Goal: Information Seeking & Learning: Learn about a topic

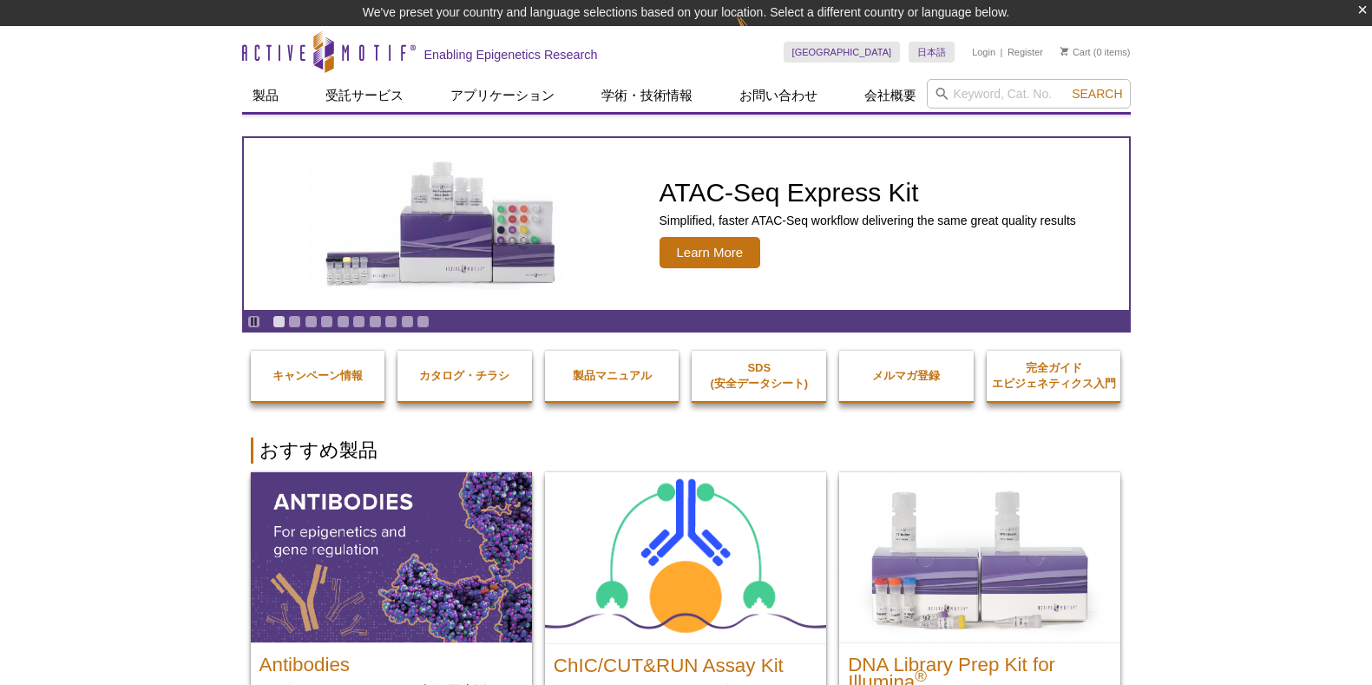
click at [972, 95] on input "search" at bounding box center [1029, 94] width 204 height 30
type input "H3"
click at [1066, 86] on button "Search" at bounding box center [1096, 94] width 61 height 16
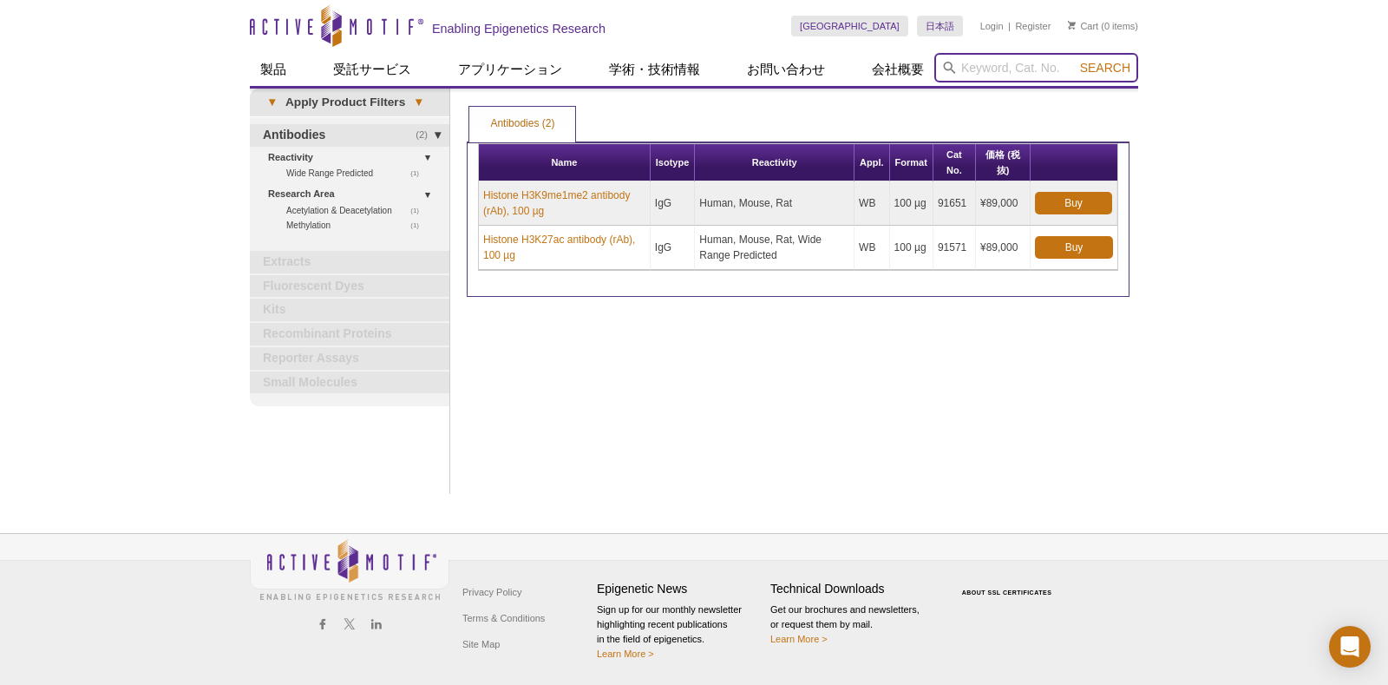
click at [997, 68] on input "search" at bounding box center [1036, 68] width 204 height 30
type input "Histone H3"
click at [1075, 60] on button "Search" at bounding box center [1105, 68] width 61 height 16
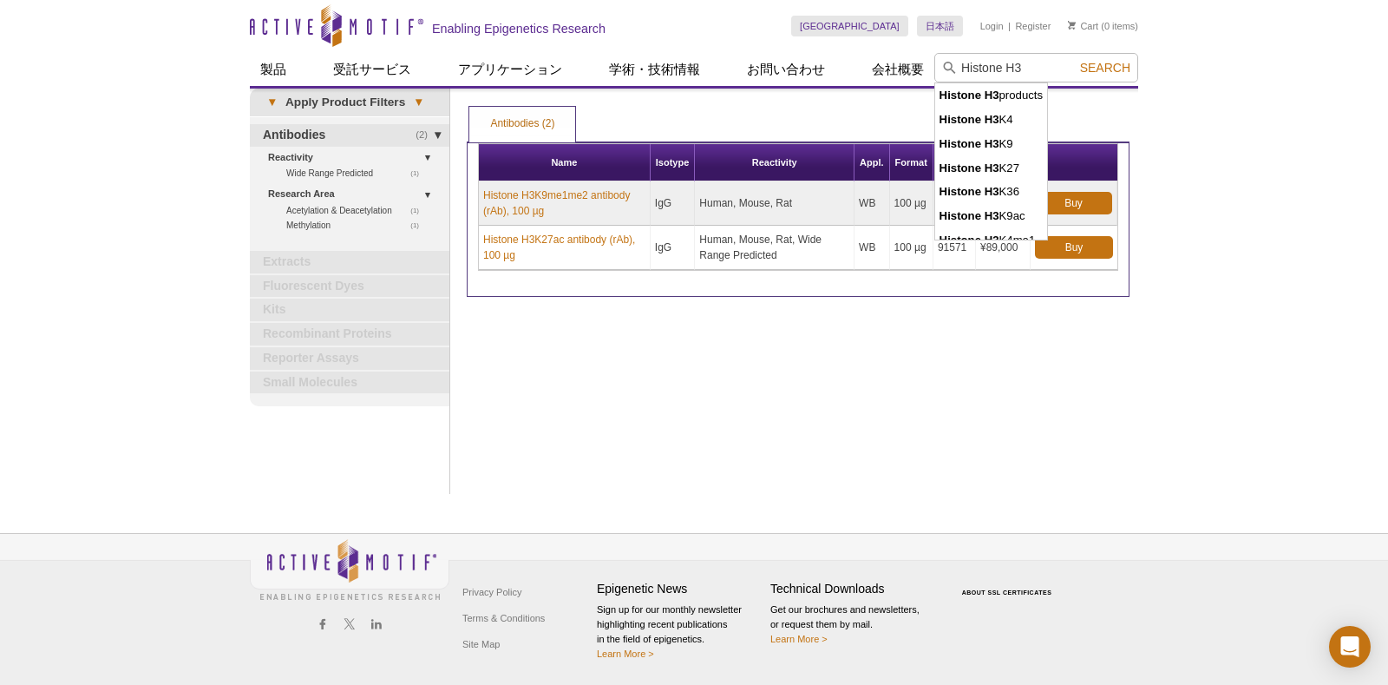
click at [801, 191] on td "Human, Mouse, Rat" at bounding box center [775, 203] width 160 height 44
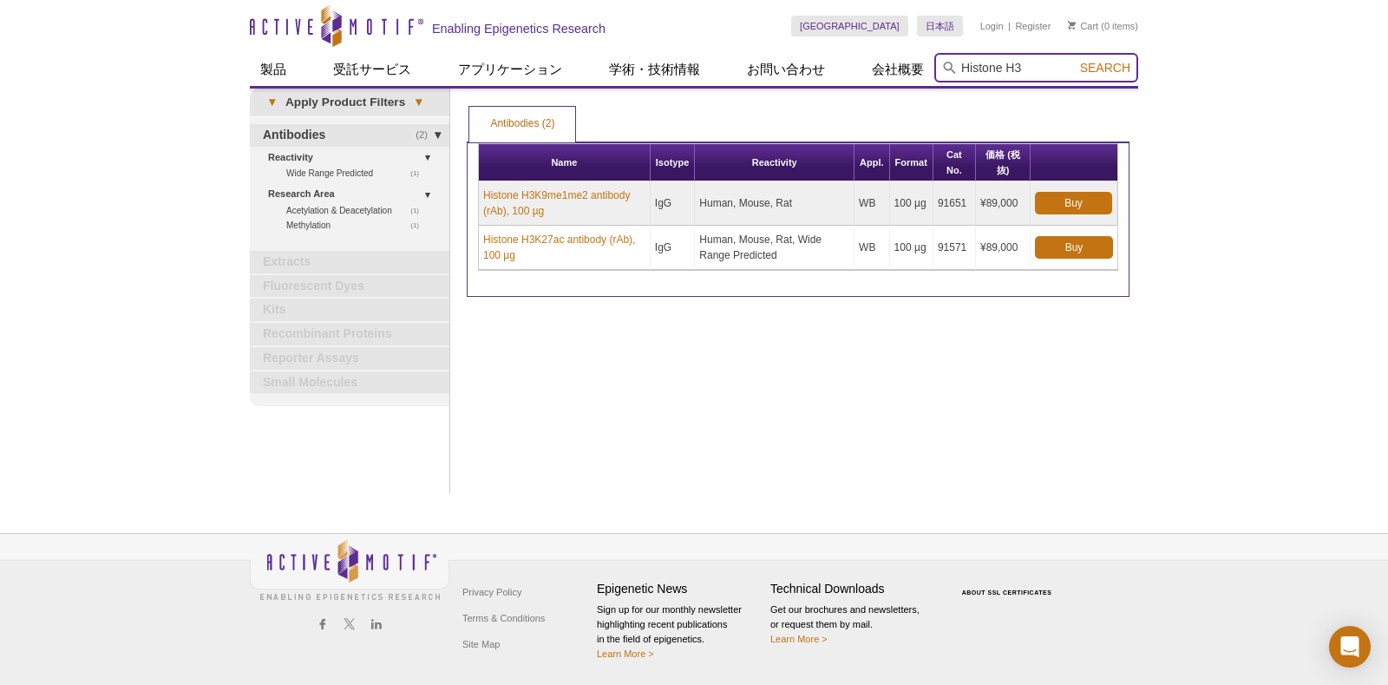
click at [801, 191] on td "Human, Mouse, Rat" at bounding box center [775, 203] width 160 height 44
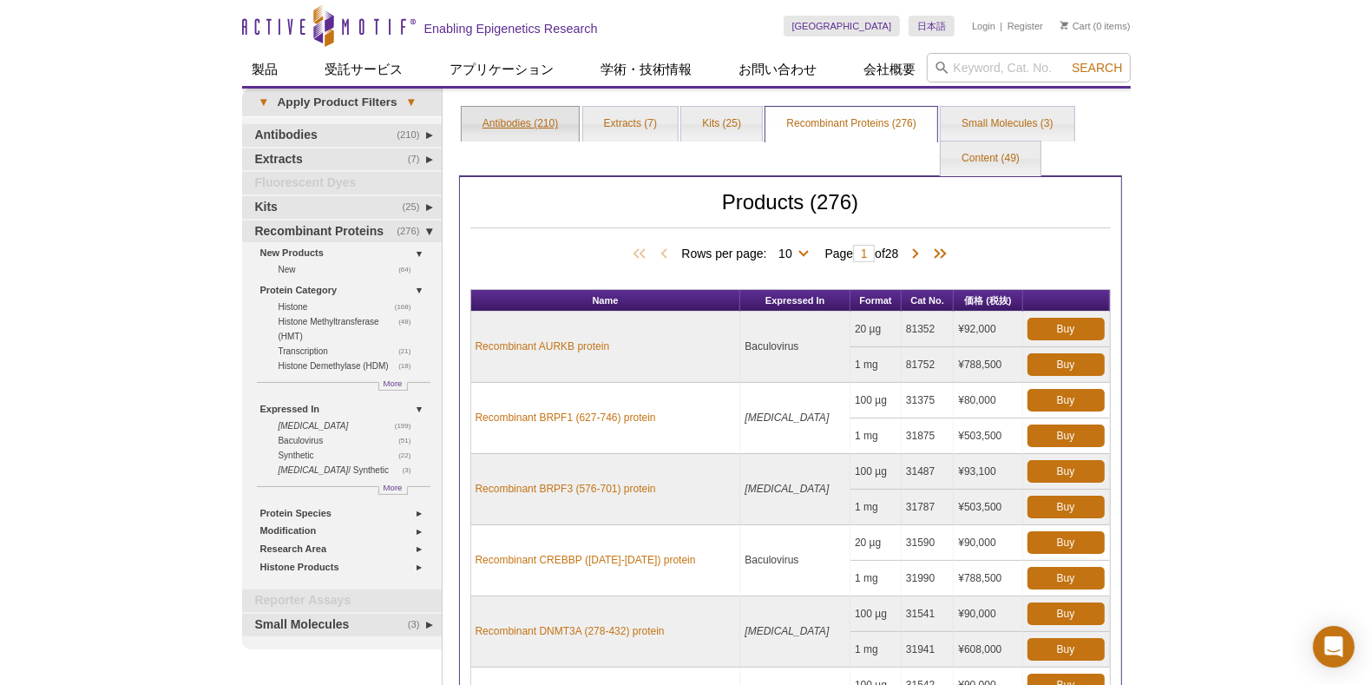
click at [529, 124] on link "Antibodies (210)" at bounding box center [520, 124] width 117 height 35
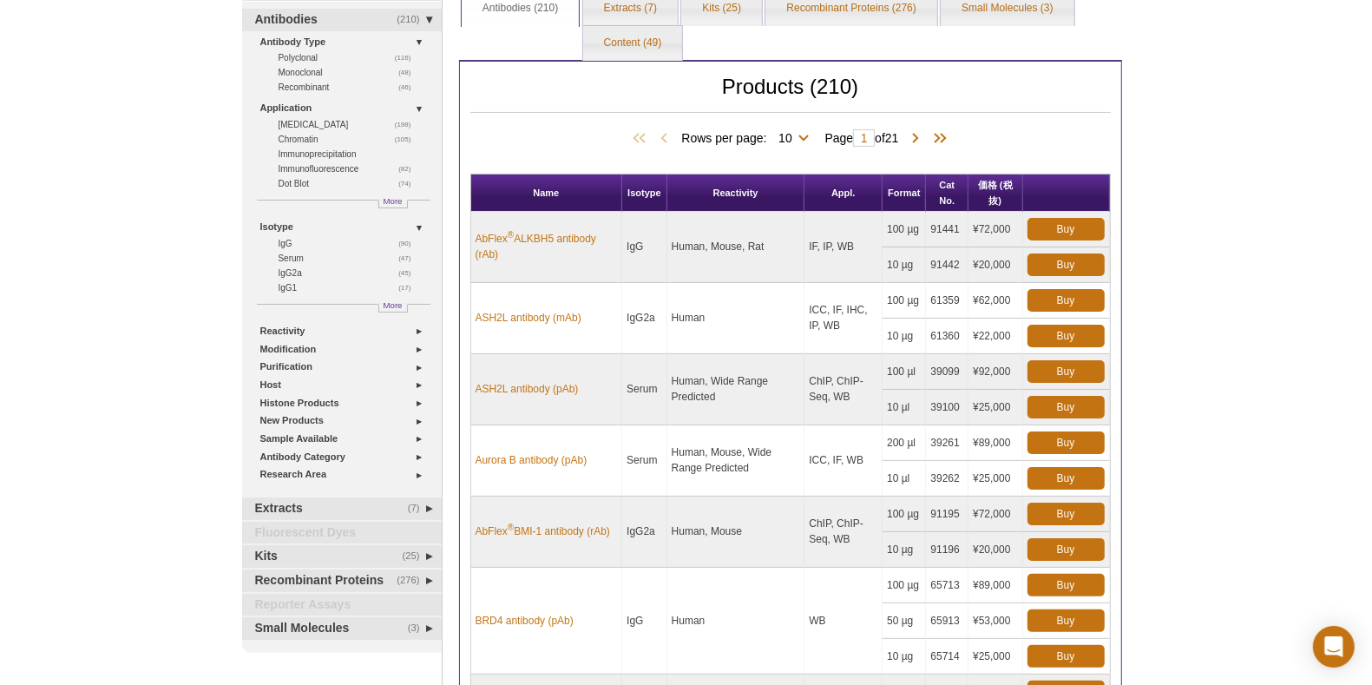
scroll to position [114, 0]
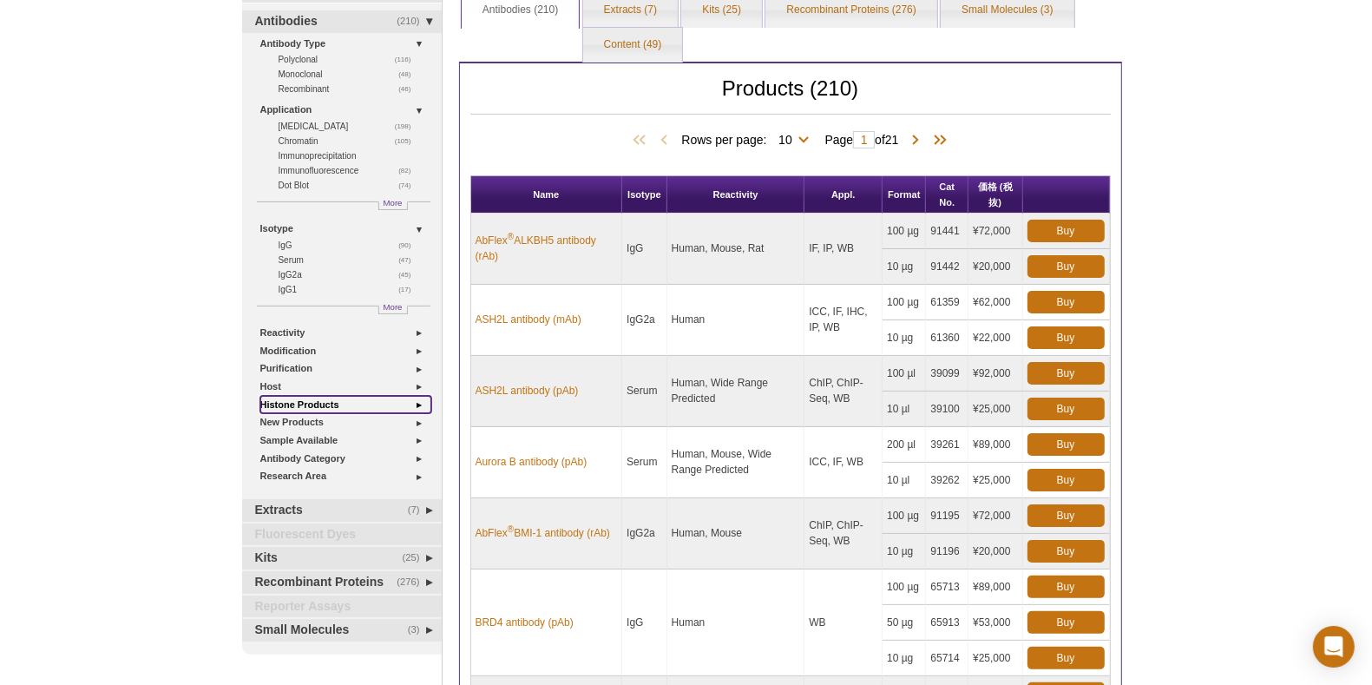
click at [308, 402] on link "Histone Products" at bounding box center [345, 405] width 171 height 18
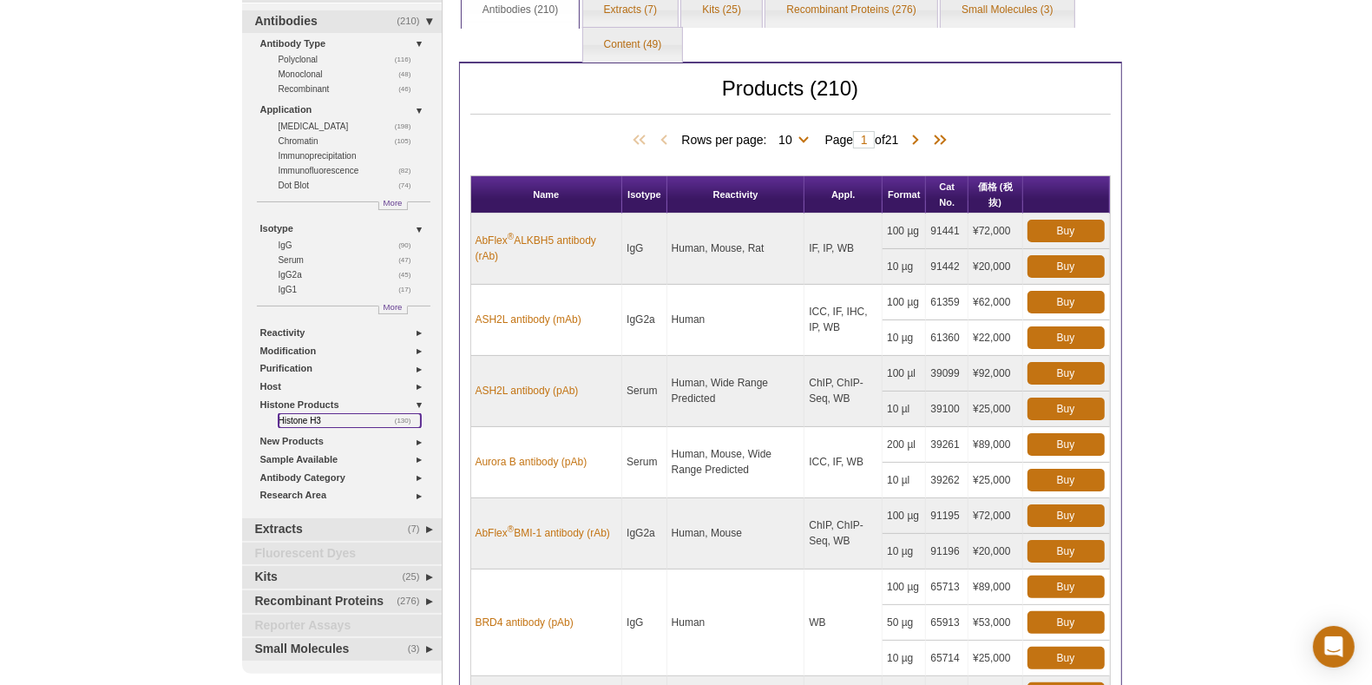
click at [297, 414] on link "(130) Histone H3" at bounding box center [350, 420] width 142 height 15
click at [298, 420] on link "(130) Histone H3" at bounding box center [350, 420] width 142 height 15
click at [298, 409] on link "Histone Products" at bounding box center [345, 405] width 171 height 18
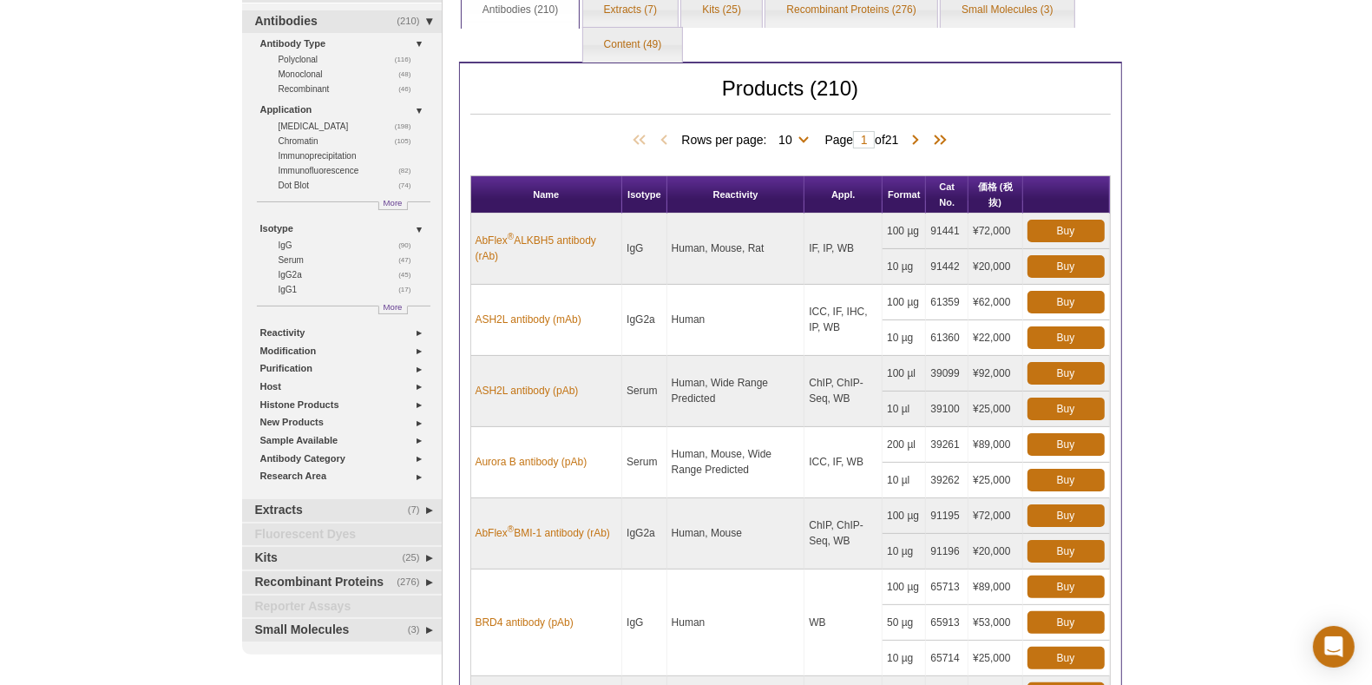
click at [532, 350] on tbody "AbFlex ® ALKBH5 antibody (rAb) IgG Human, Mouse, Rat IF, IP, WB 100 µg 91441 Bu…" at bounding box center [790, 586] width 639 height 747
click at [534, 119] on div "Products (210) Rows per page: 10 25 50 100 All 10 Page 1 of 21" at bounding box center [790, 119] width 640 height 112
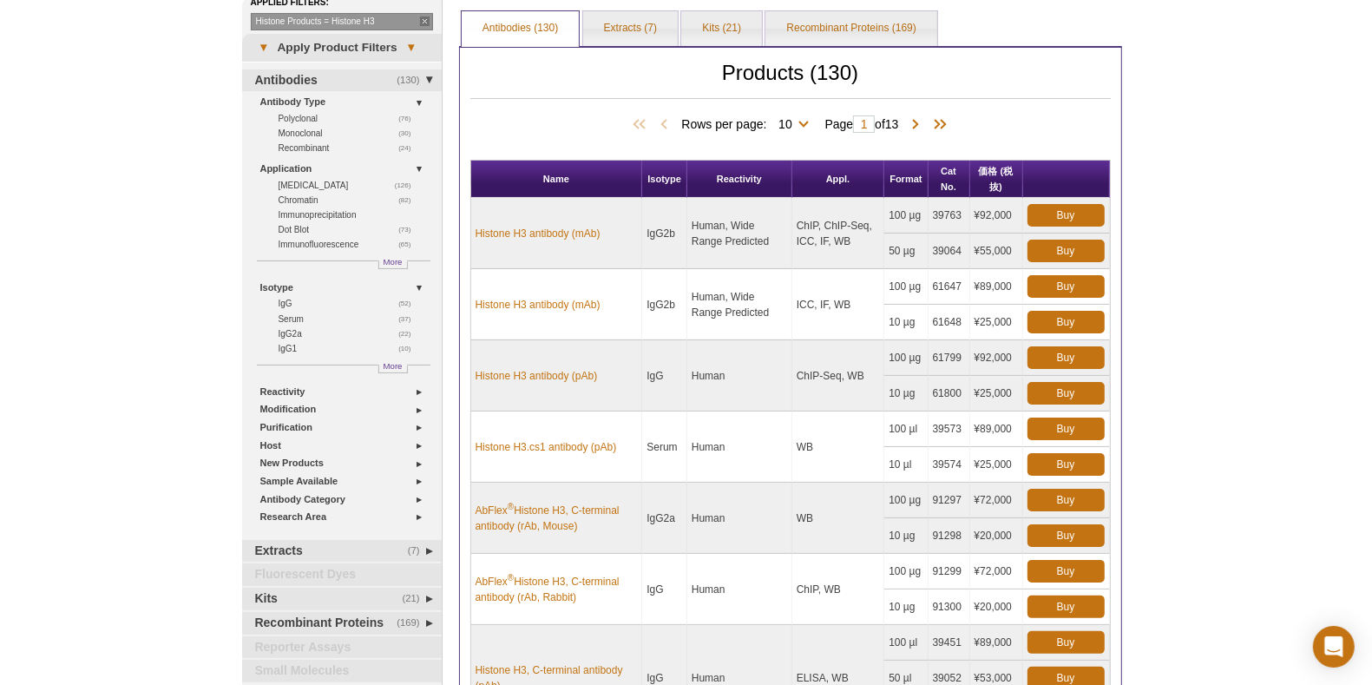
scroll to position [98, 0]
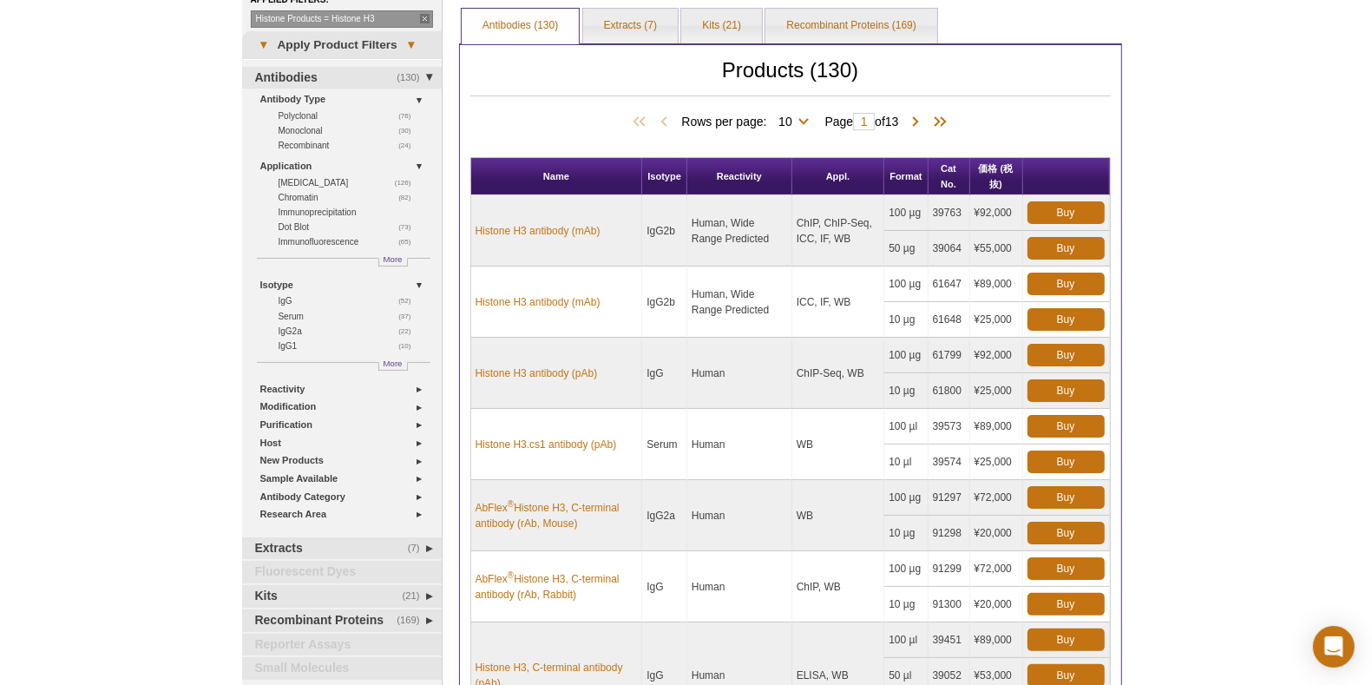
click at [909, 208] on td "100 µg" at bounding box center [905, 213] width 43 height 36
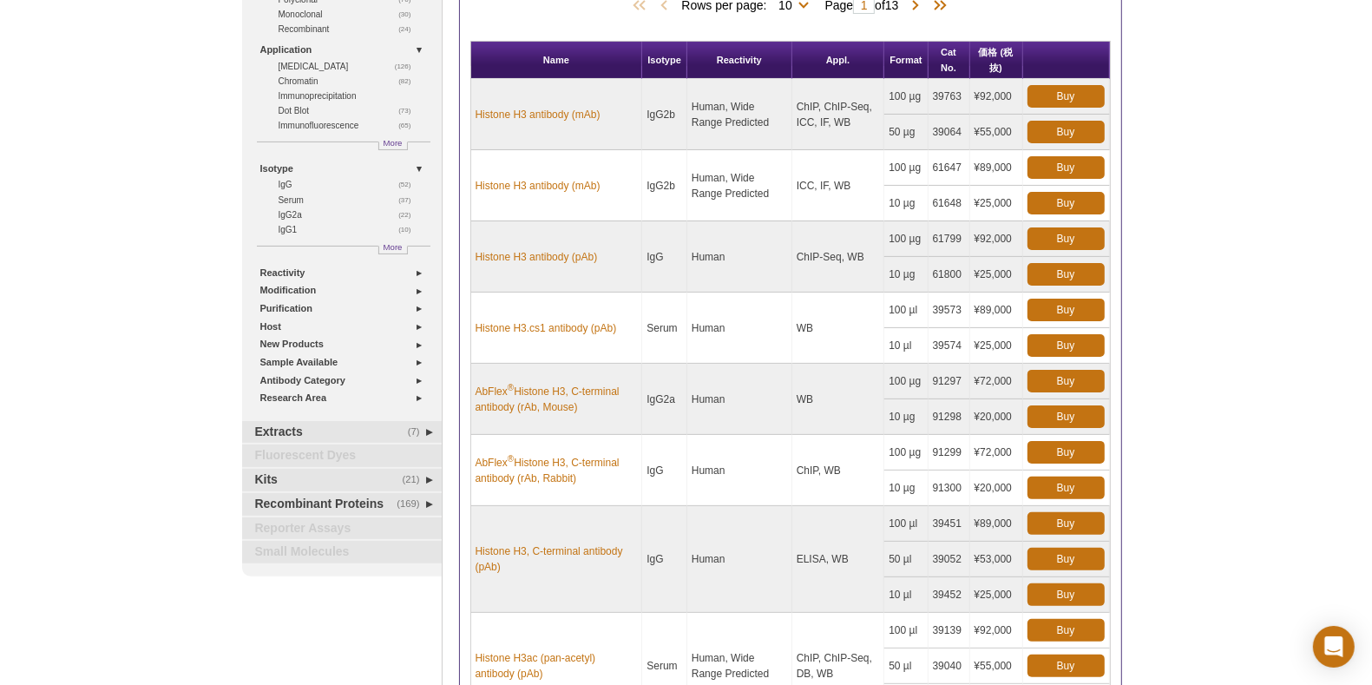
scroll to position [213, 0]
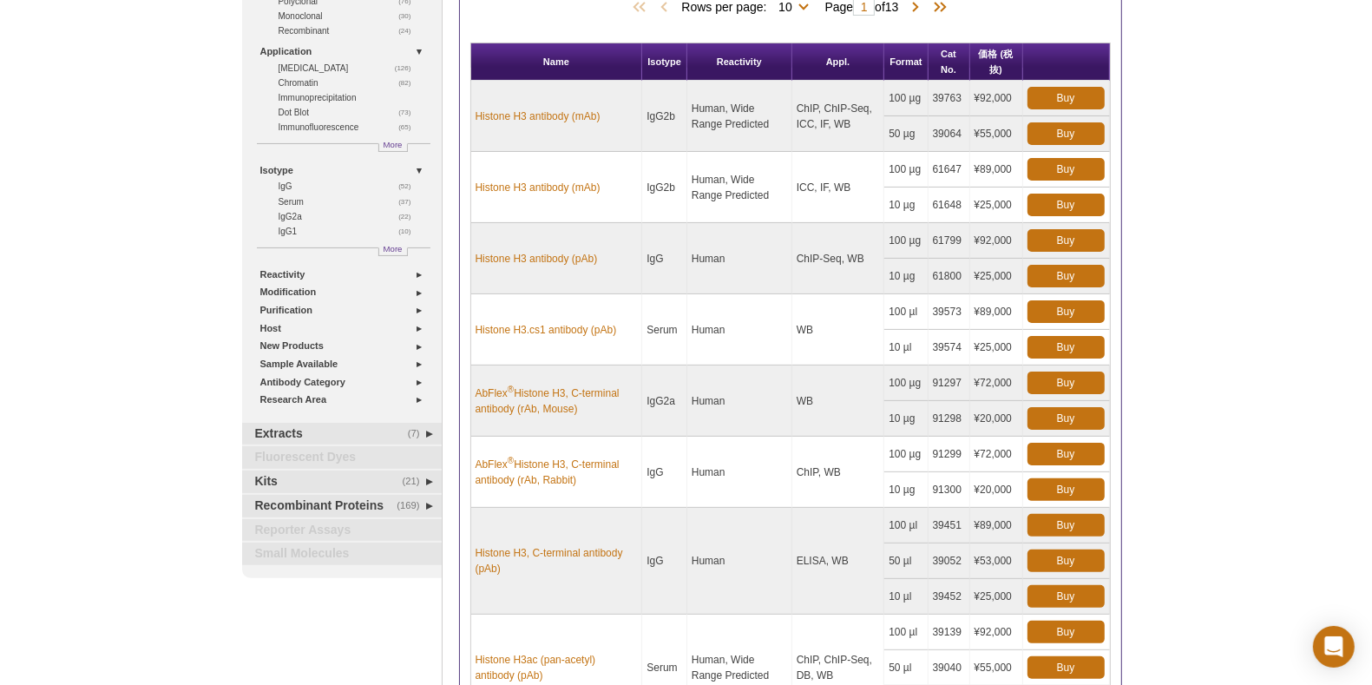
click at [792, 382] on td "WB" at bounding box center [838, 400] width 93 height 71
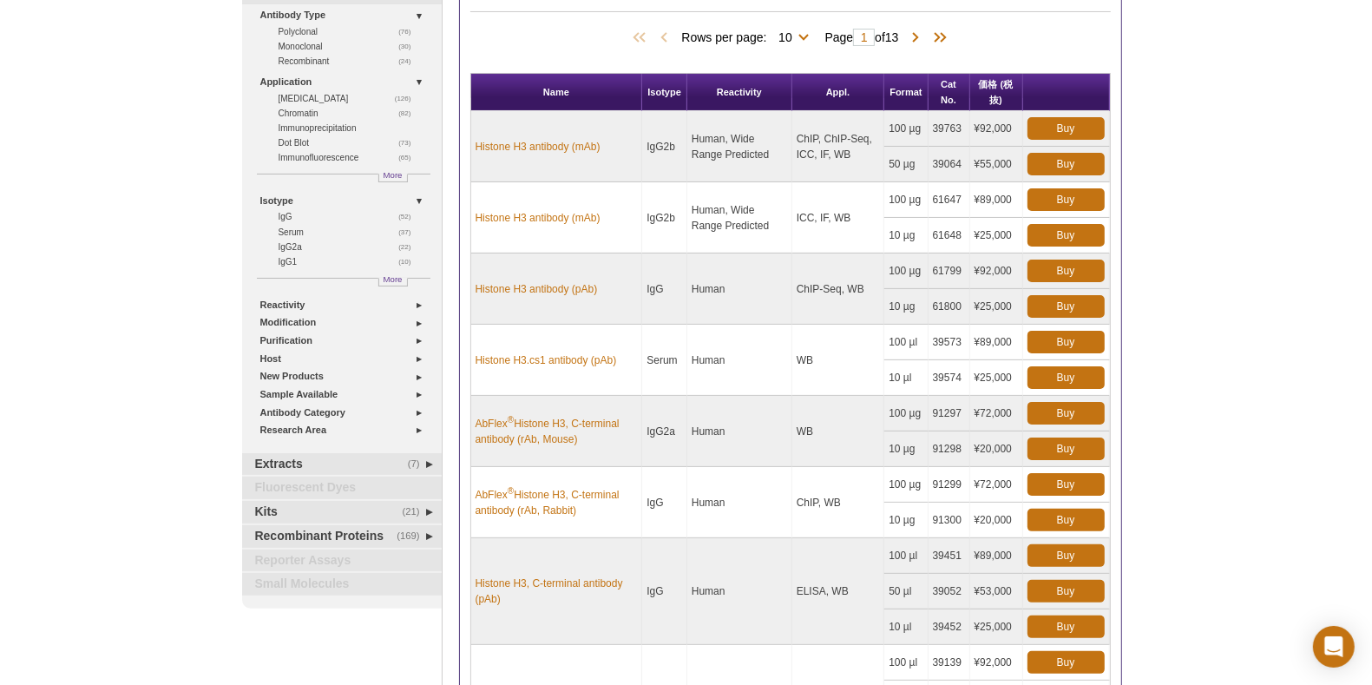
scroll to position [159, 0]
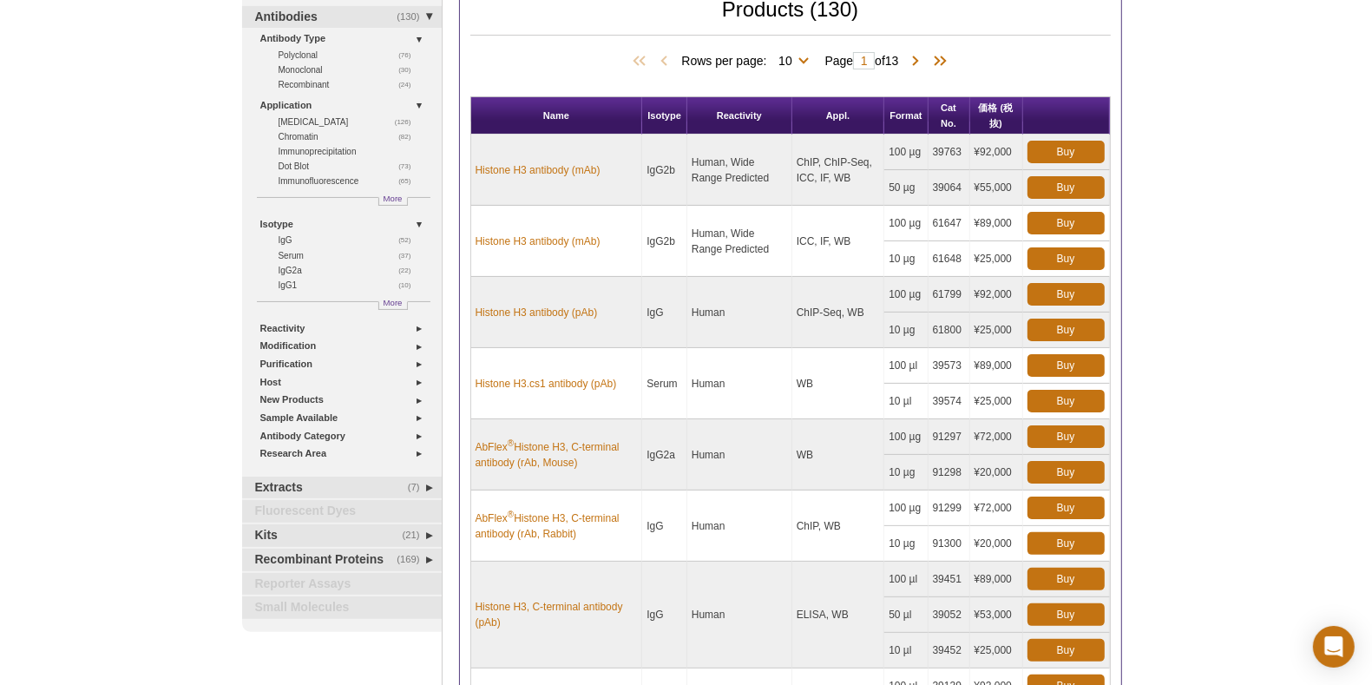
click at [783, 217] on td "Human, Wide Range Predicted" at bounding box center [739, 241] width 105 height 71
click at [566, 166] on link "Histone H3 antibody (mAb)" at bounding box center [537, 170] width 125 height 16
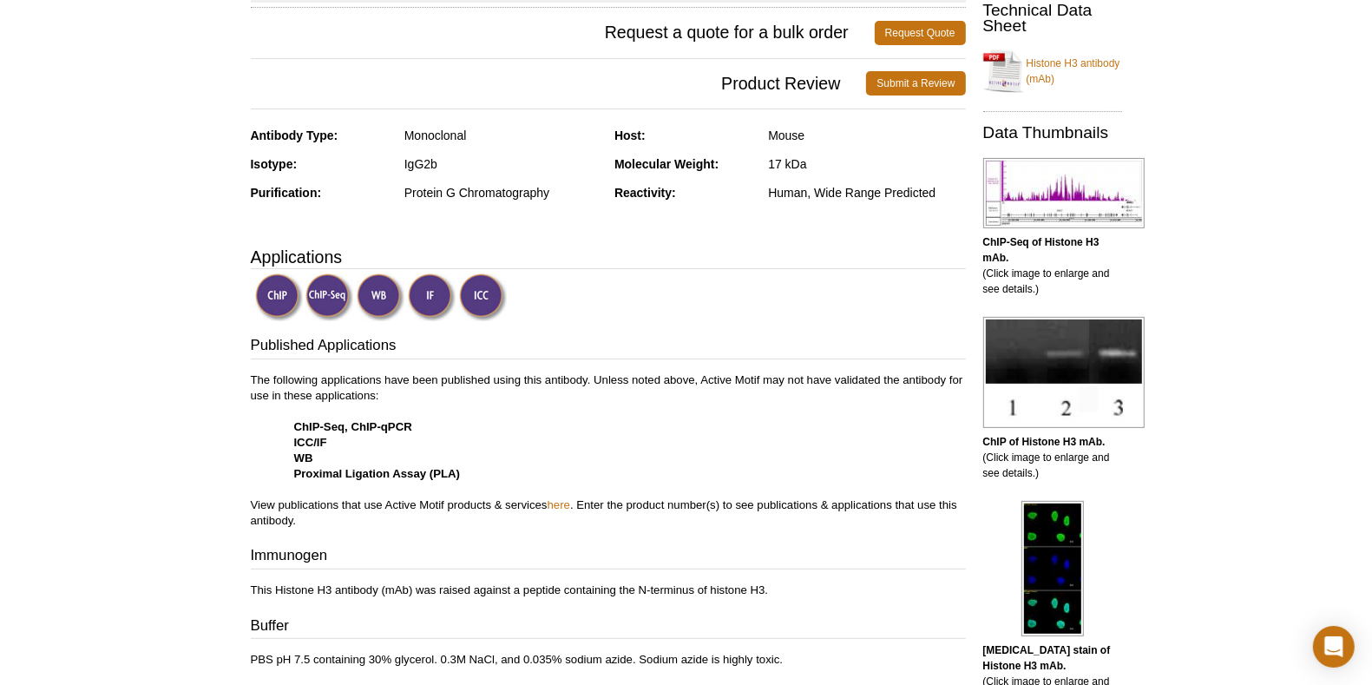
scroll to position [221, 0]
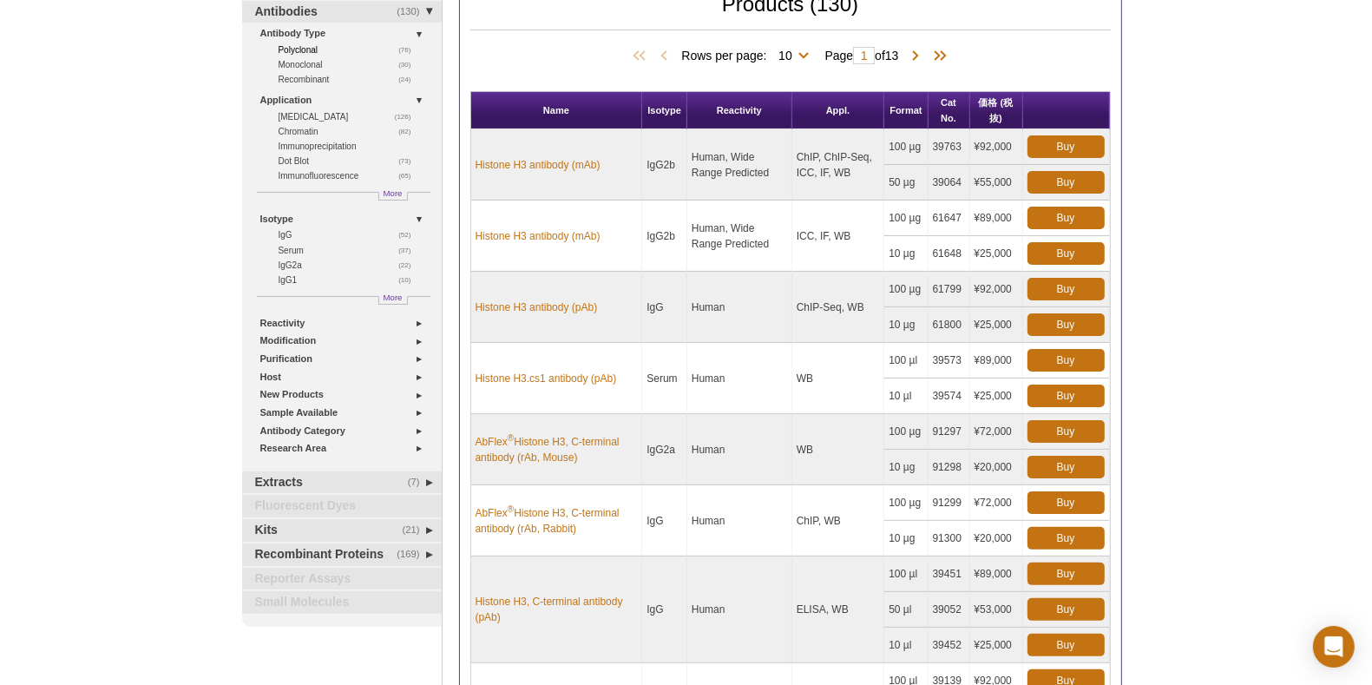
scroll to position [159, 0]
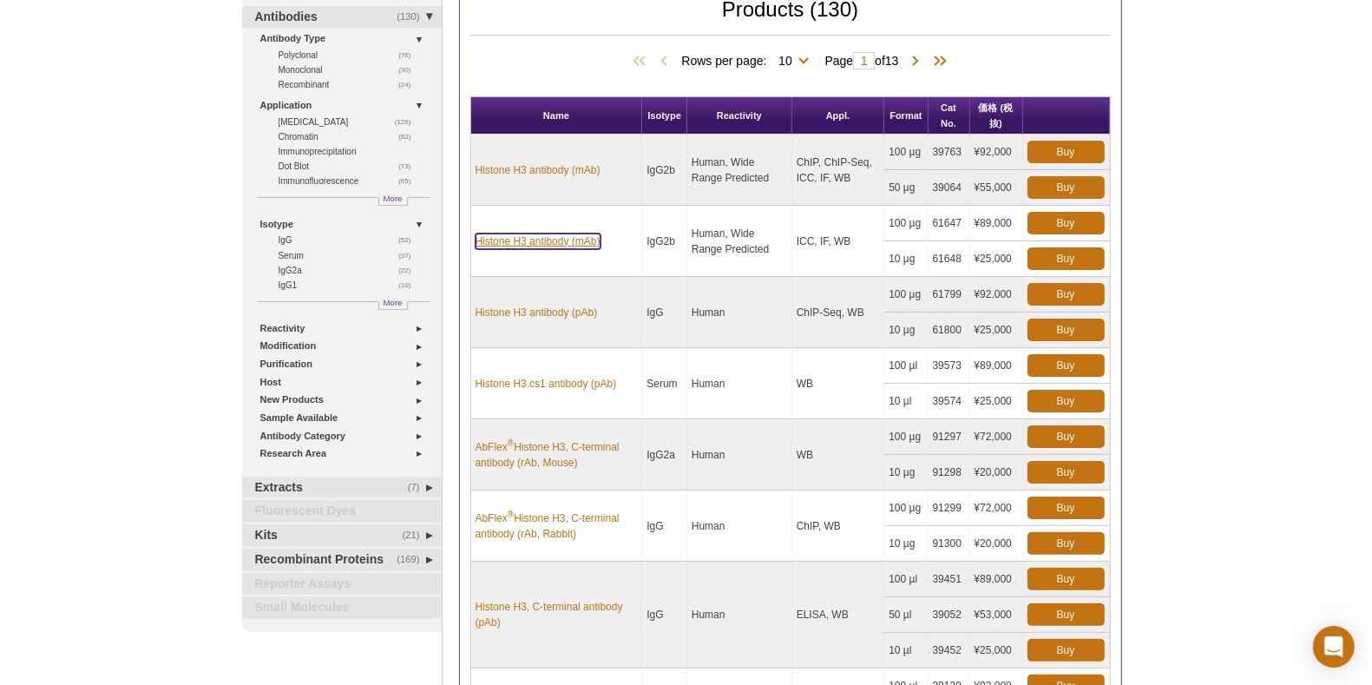
click at [567, 238] on link "Histone H3 antibody (mAb)" at bounding box center [537, 241] width 125 height 16
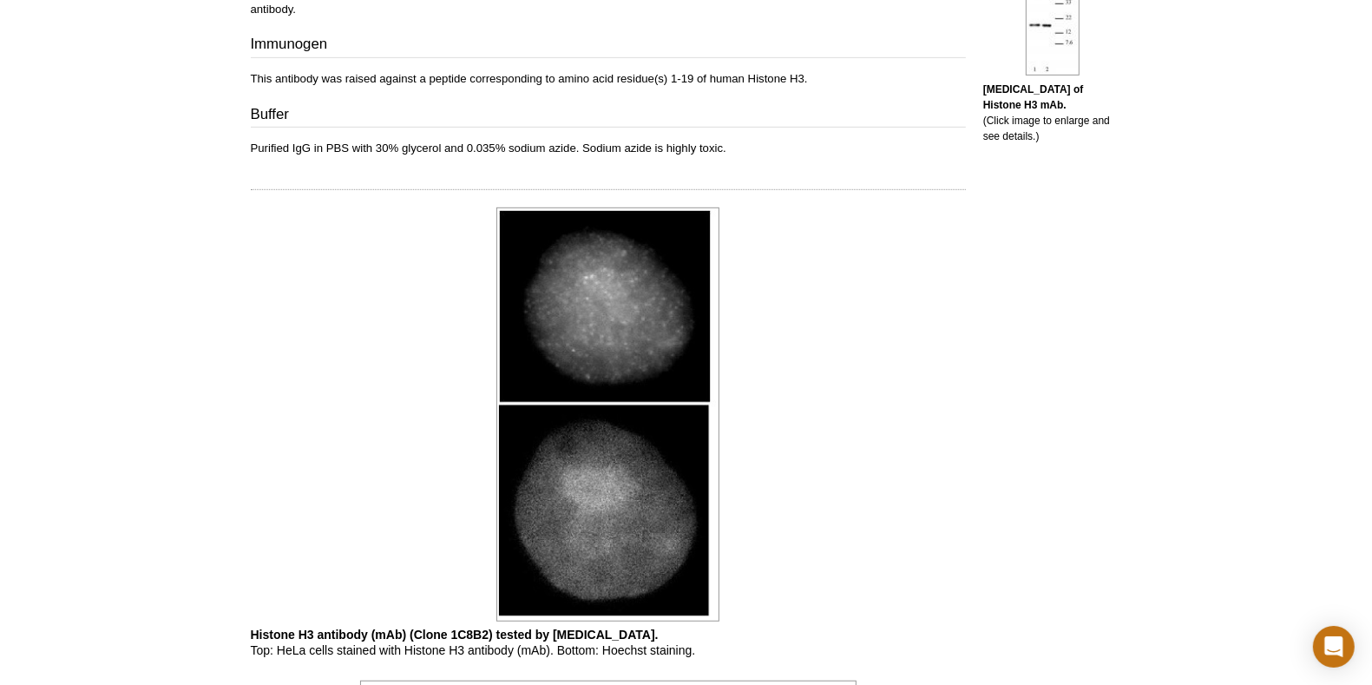
scroll to position [785, 0]
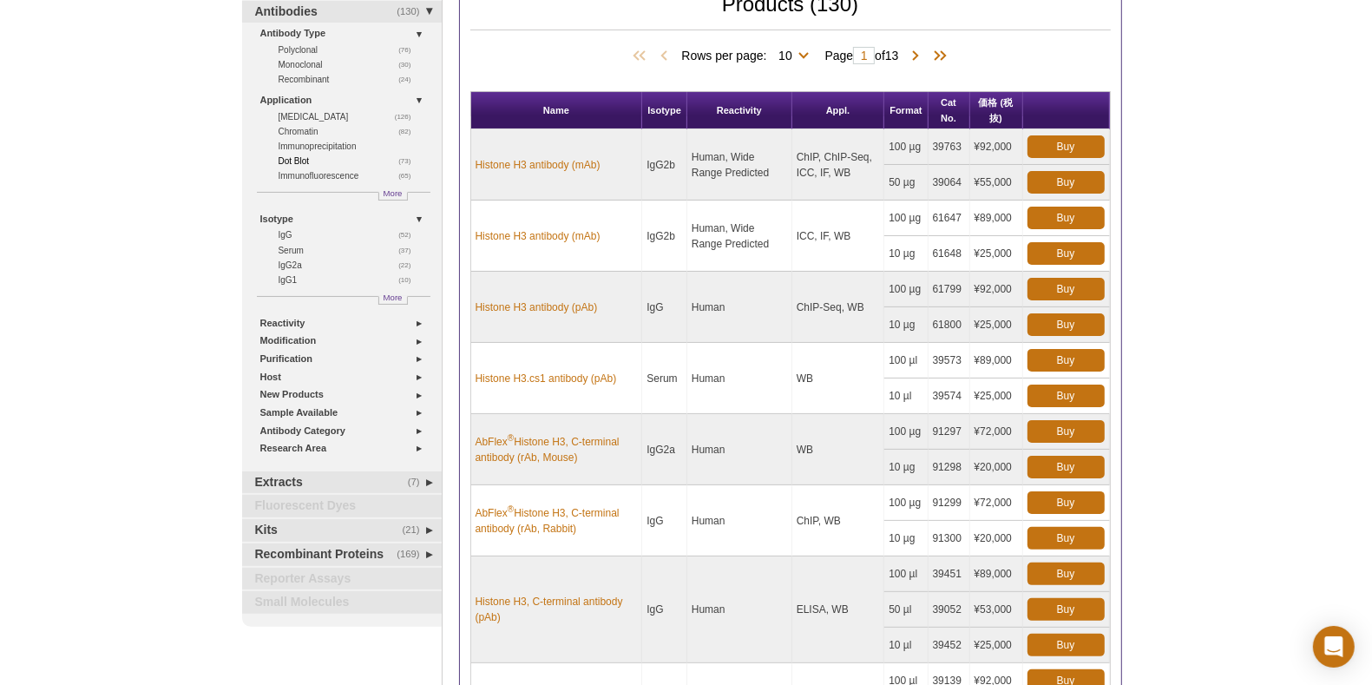
scroll to position [159, 0]
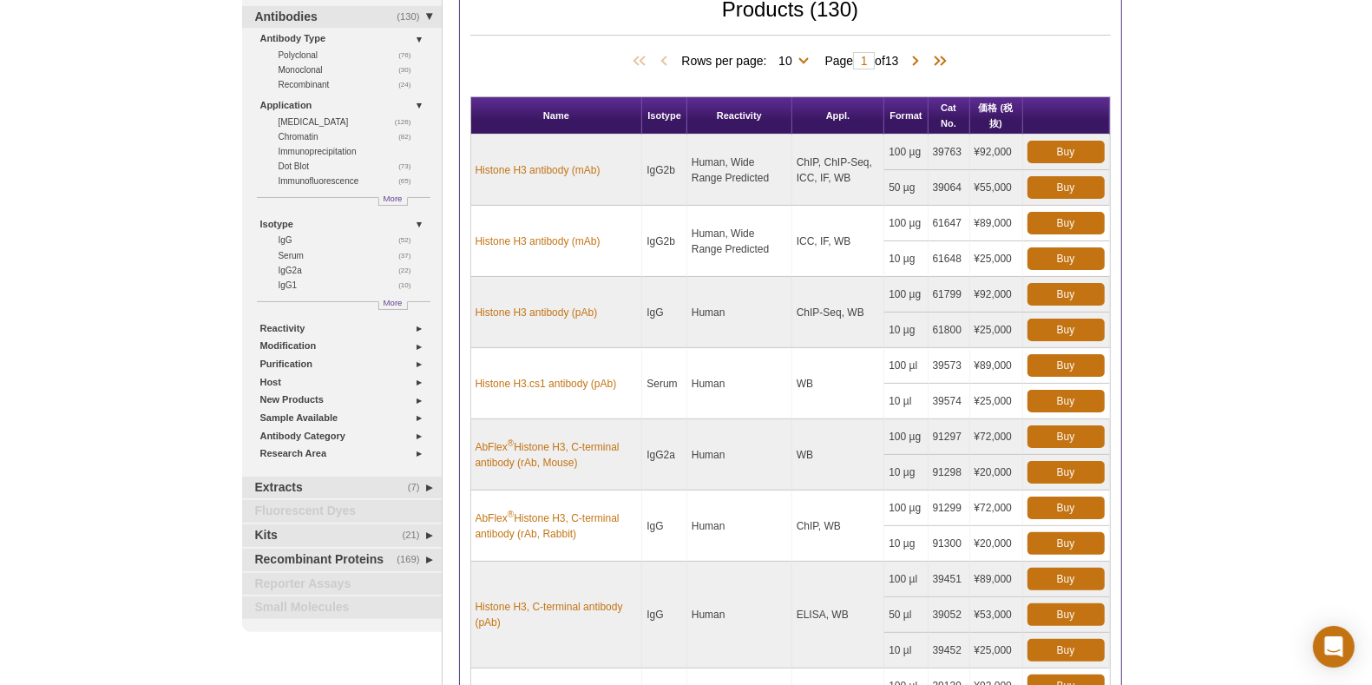
click at [921, 185] on td "50 µg" at bounding box center [905, 188] width 43 height 36
click at [525, 305] on link "Histone H3 antibody (pAb)" at bounding box center [536, 313] width 122 height 16
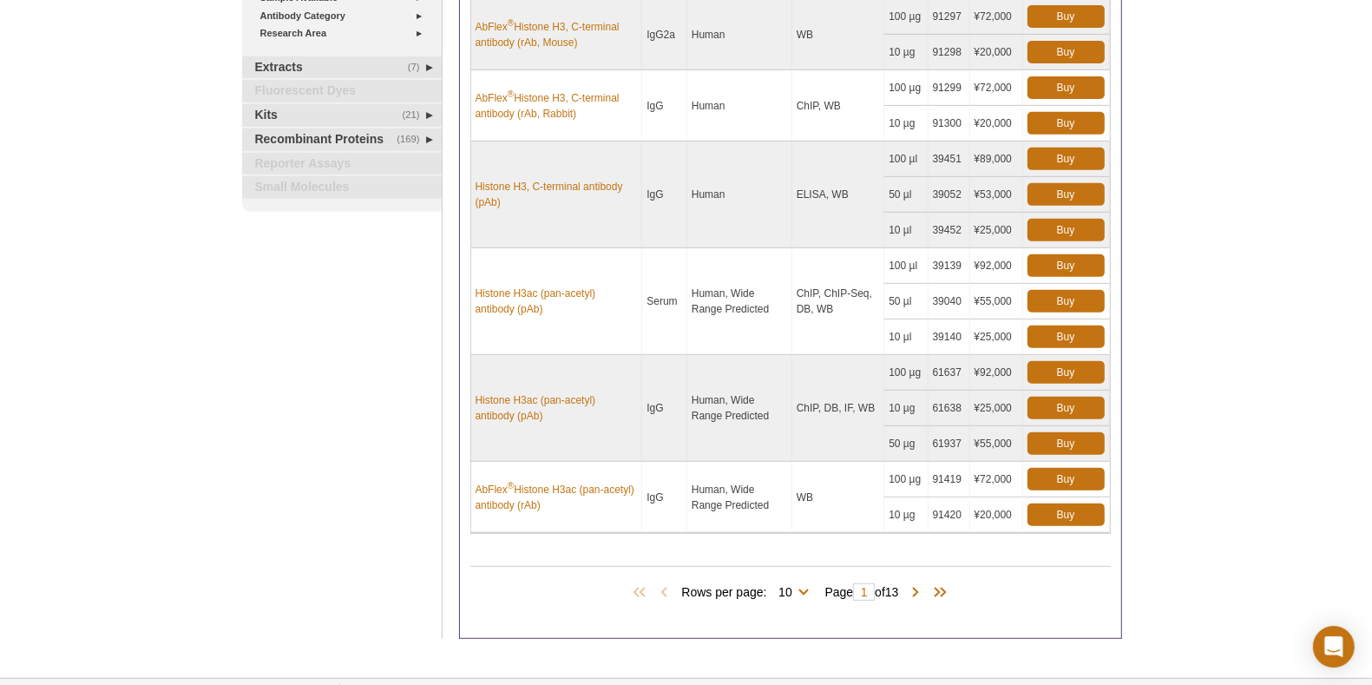
scroll to position [580, 0]
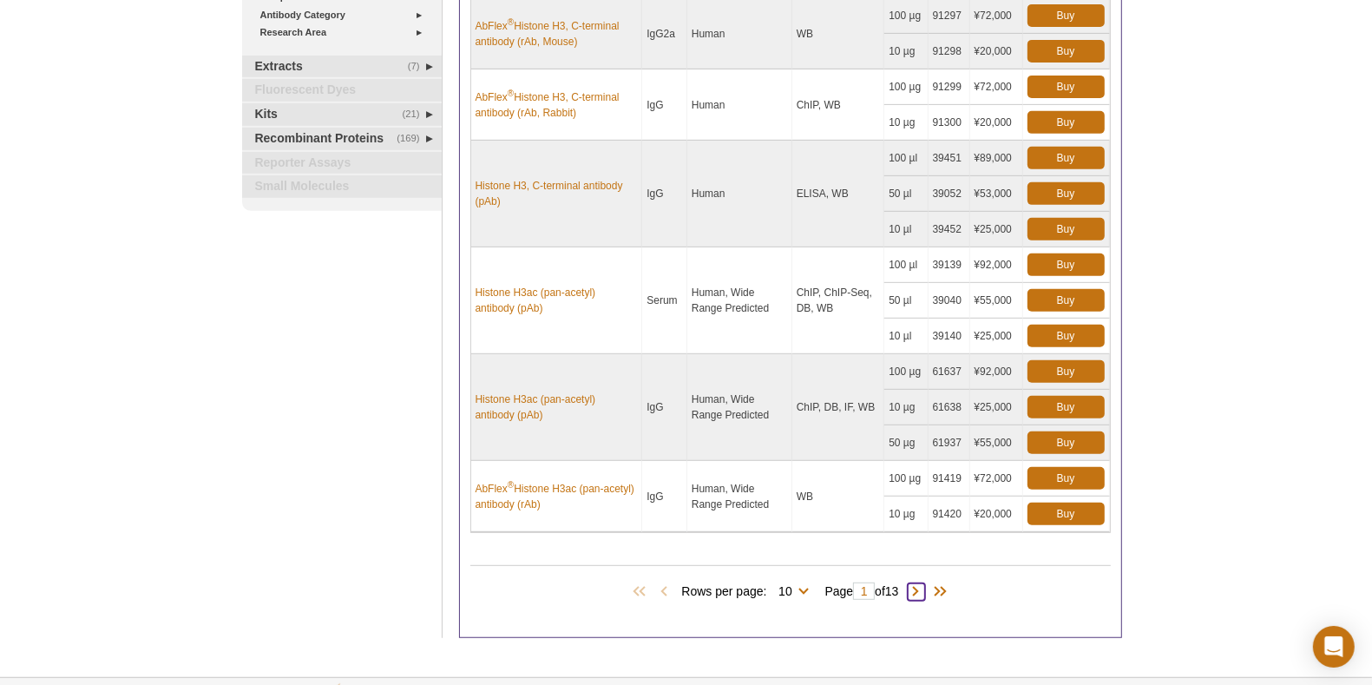
click at [925, 584] on span at bounding box center [916, 591] width 17 height 17
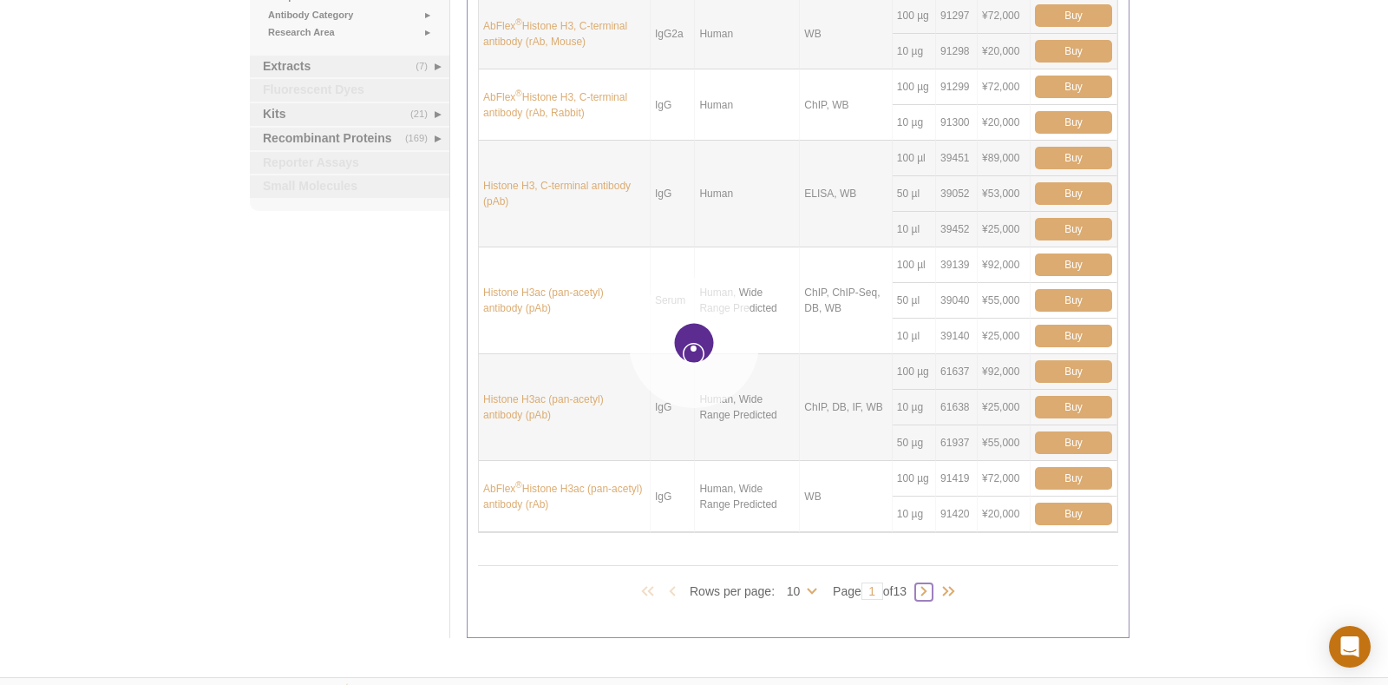
type input "2"
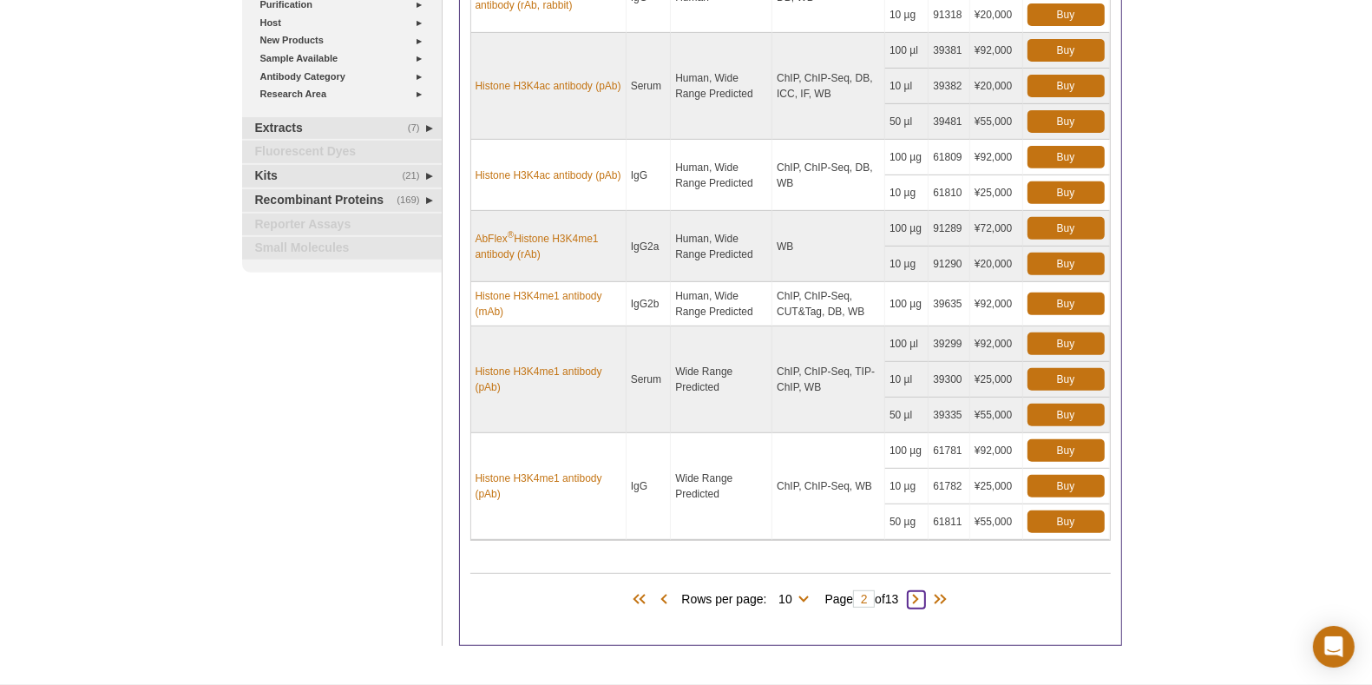
scroll to position [519, 0]
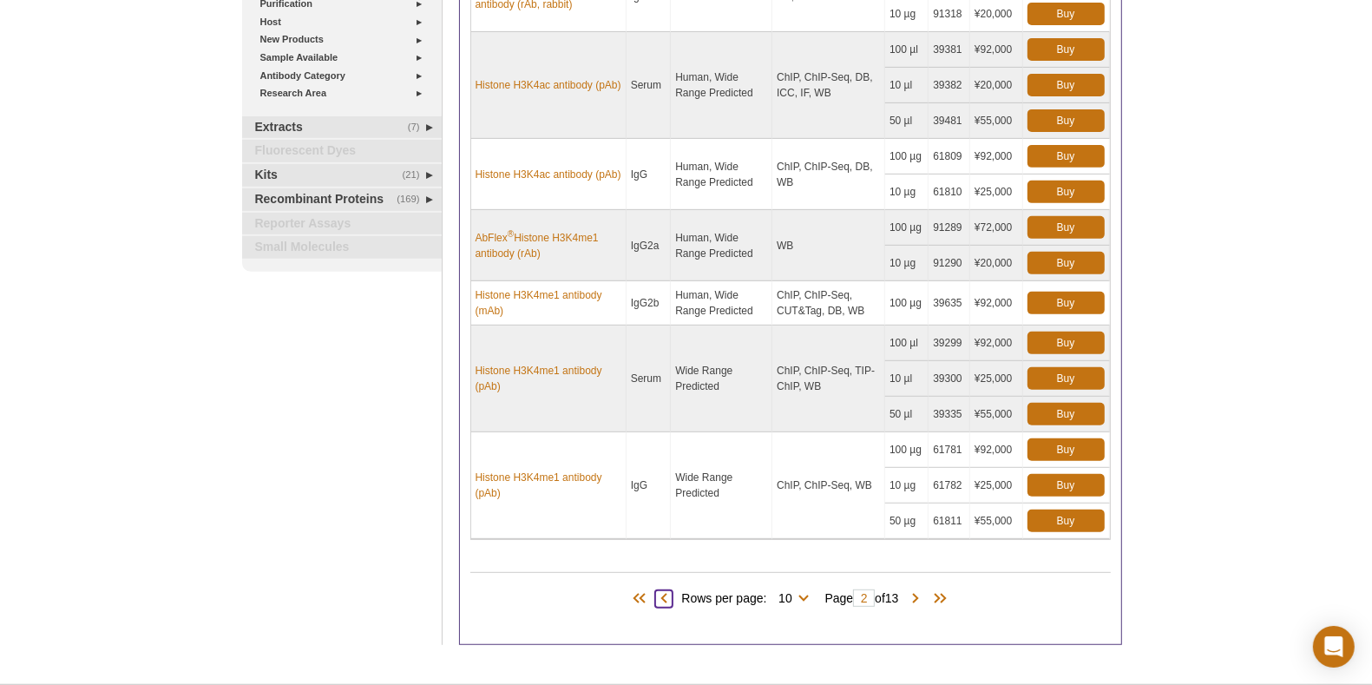
click at [657, 590] on span at bounding box center [663, 598] width 17 height 17
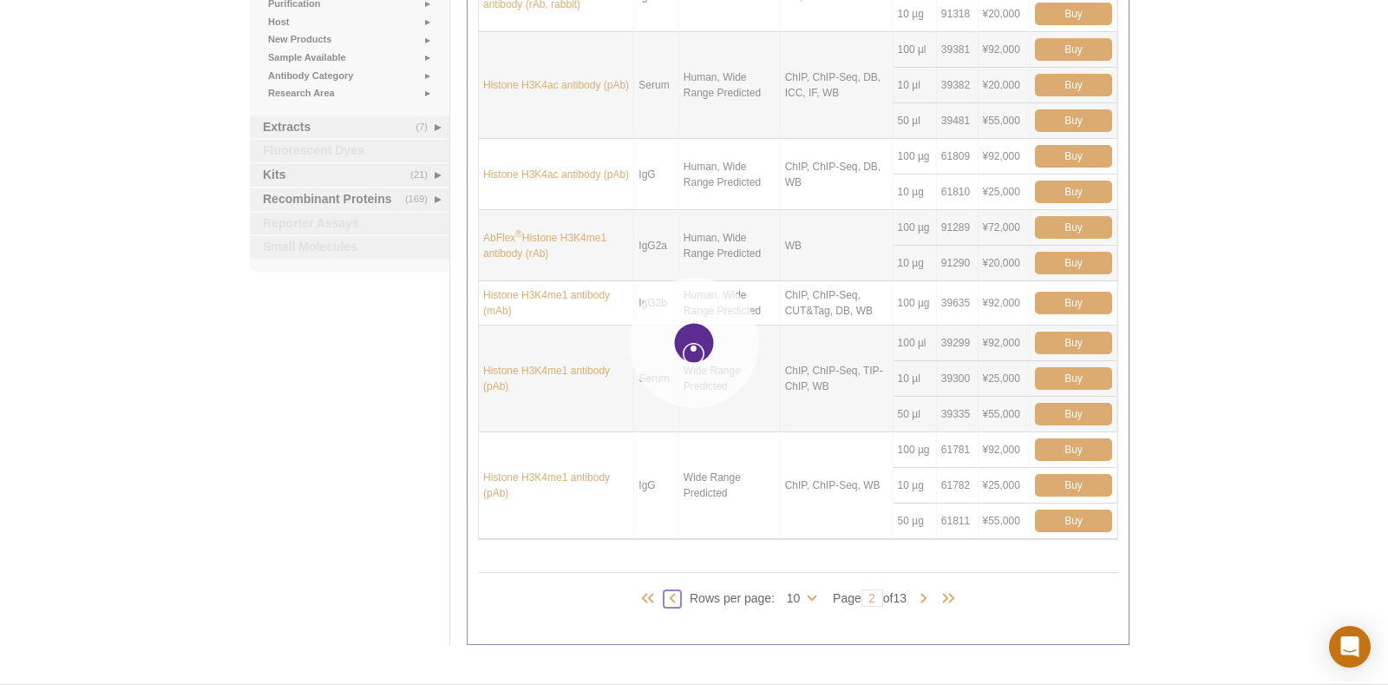
type input "1"
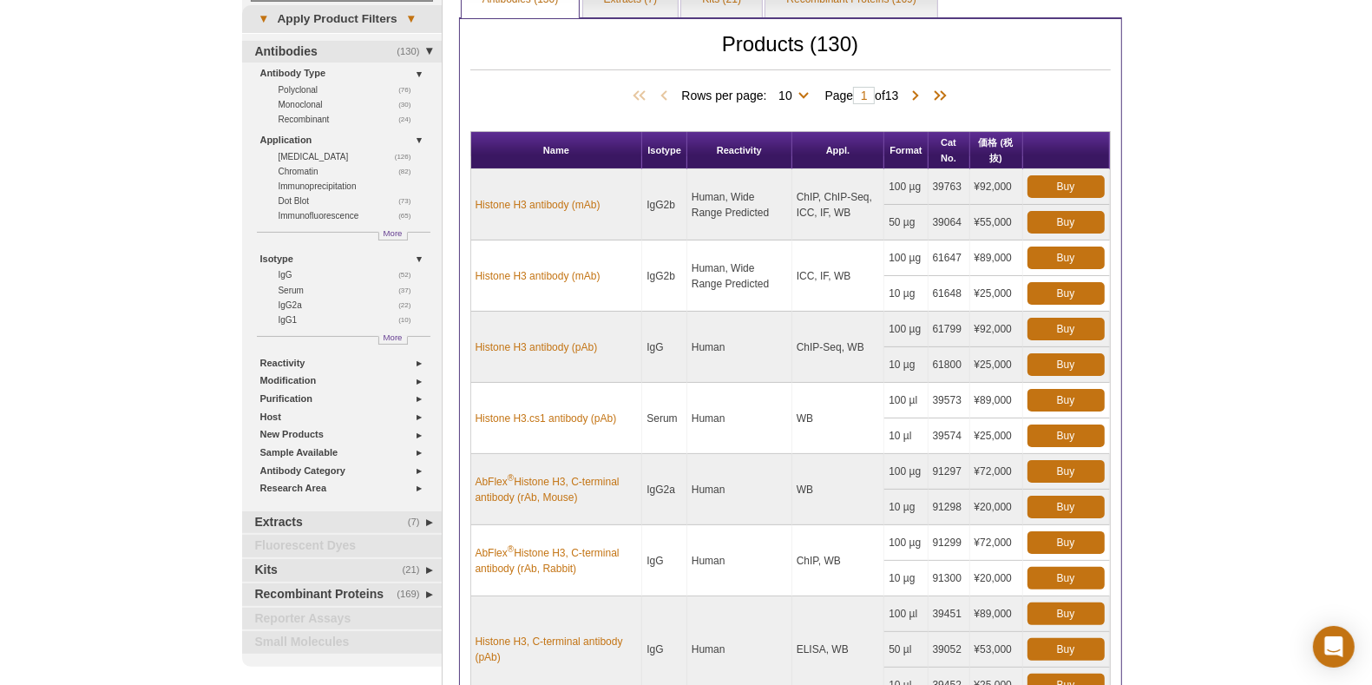
scroll to position [133, 0]
